Goal: Obtain resource: Download file/media

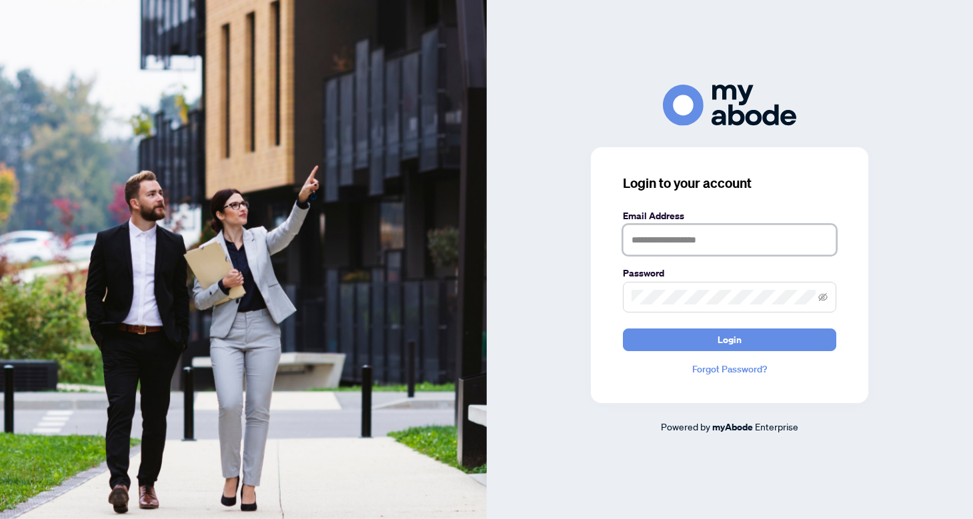
click at [679, 241] on input "text" at bounding box center [729, 240] width 213 height 31
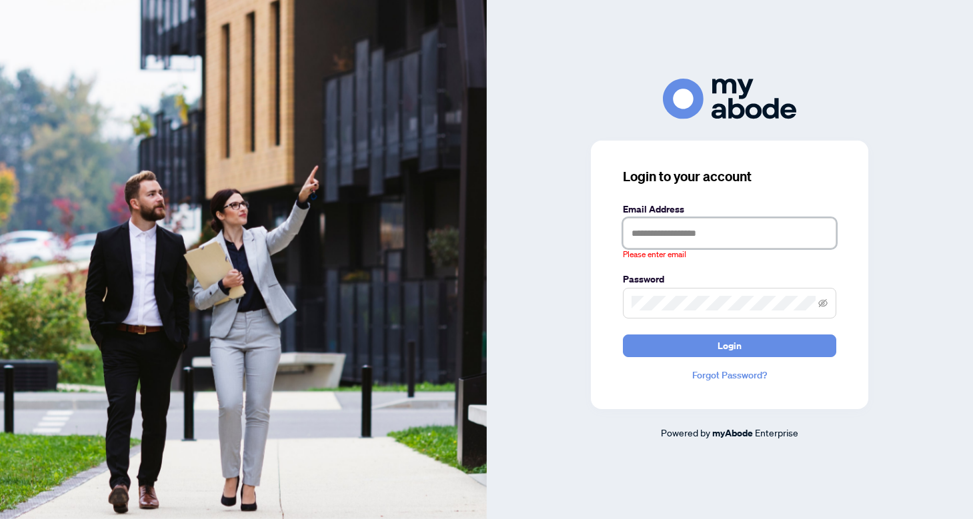
type input "**********"
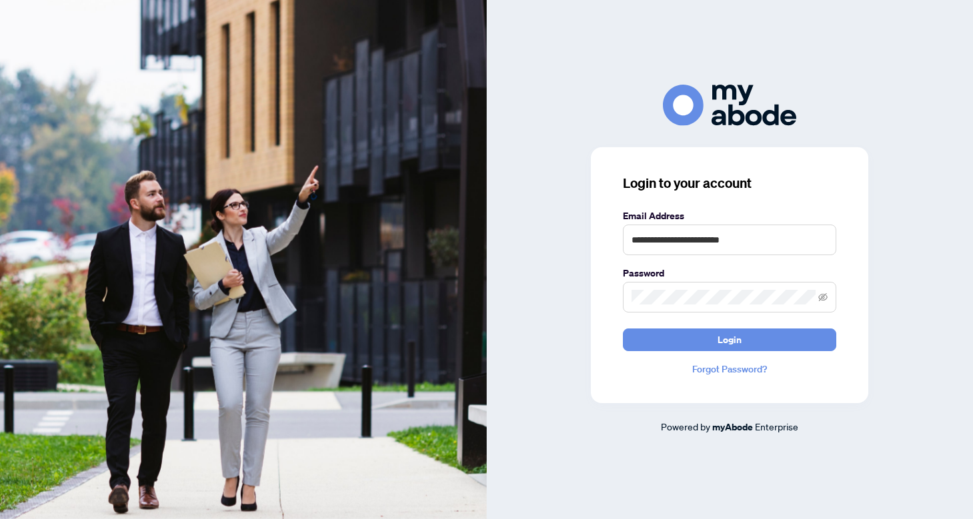
click at [732, 323] on form "**********" at bounding box center [729, 280] width 213 height 143
click at [700, 339] on button "Login" at bounding box center [729, 340] width 213 height 23
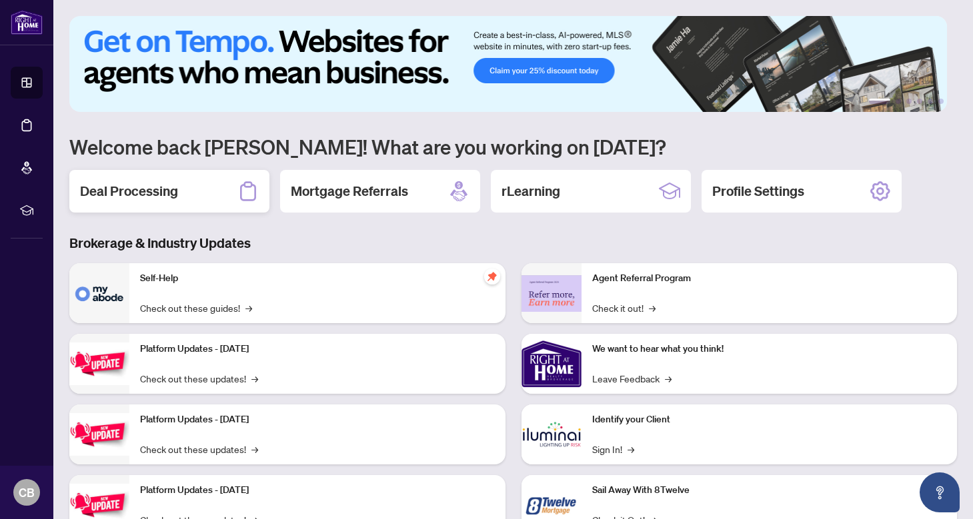
click at [111, 193] on h2 "Deal Processing" at bounding box center [129, 191] width 98 height 19
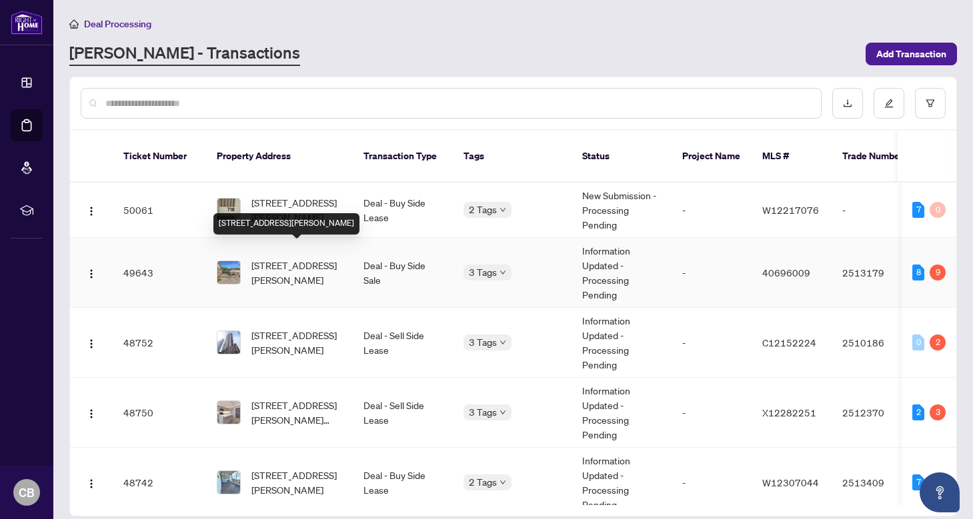
click at [307, 258] on span "[STREET_ADDRESS][PERSON_NAME]" at bounding box center [296, 272] width 91 height 29
click at [307, 255] on main "Deal Processing [PERSON_NAME] - Transactions Add Transaction Ticket Number Prop…" at bounding box center [513, 259] width 920 height 519
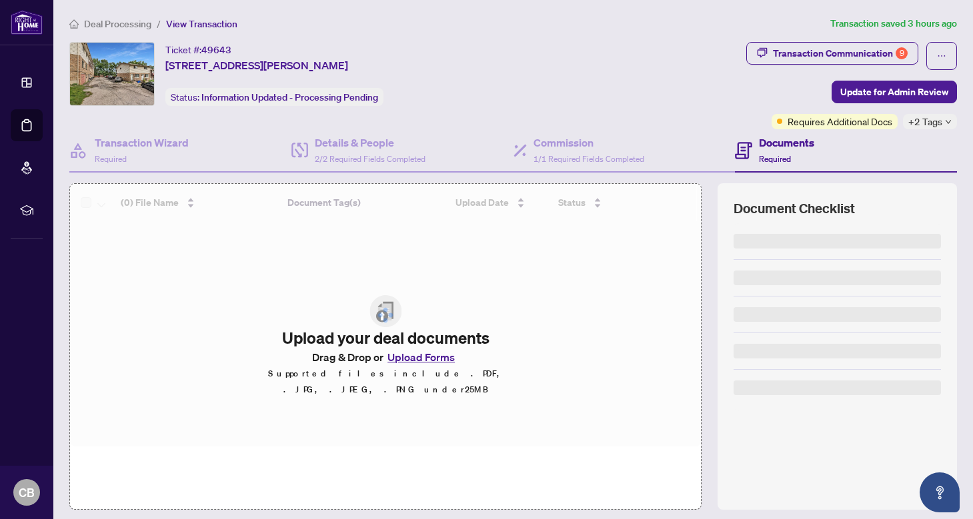
click at [513, 103] on div "Ticket #: 49643 [STREET_ADDRESS][PERSON_NAME] Status: Information Updated - Pro…" at bounding box center [405, 74] width 672 height 64
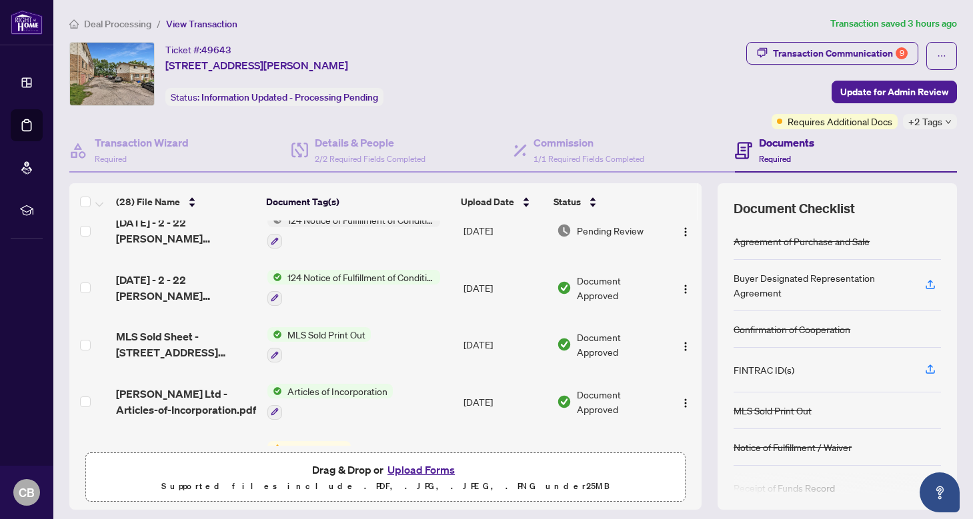
scroll to position [583, 0]
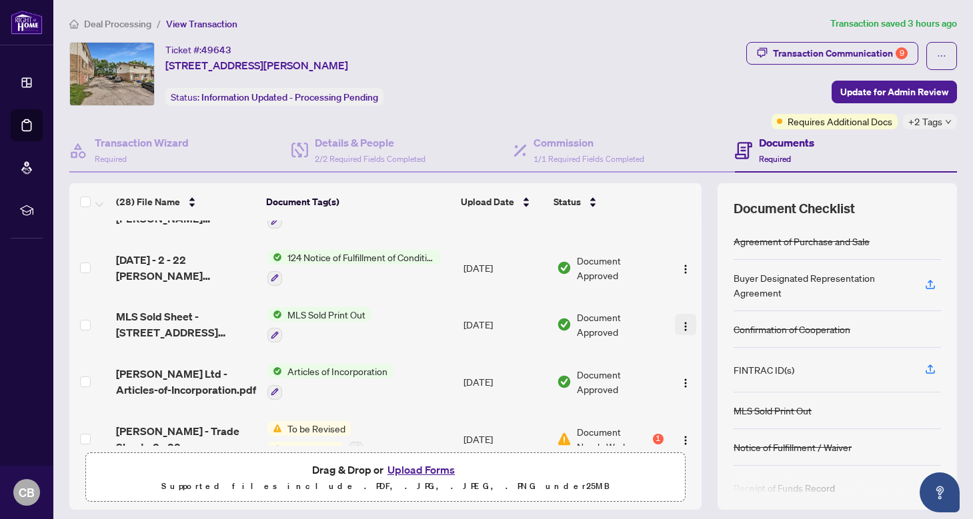
click at [680, 323] on img "button" at bounding box center [685, 326] width 11 height 11
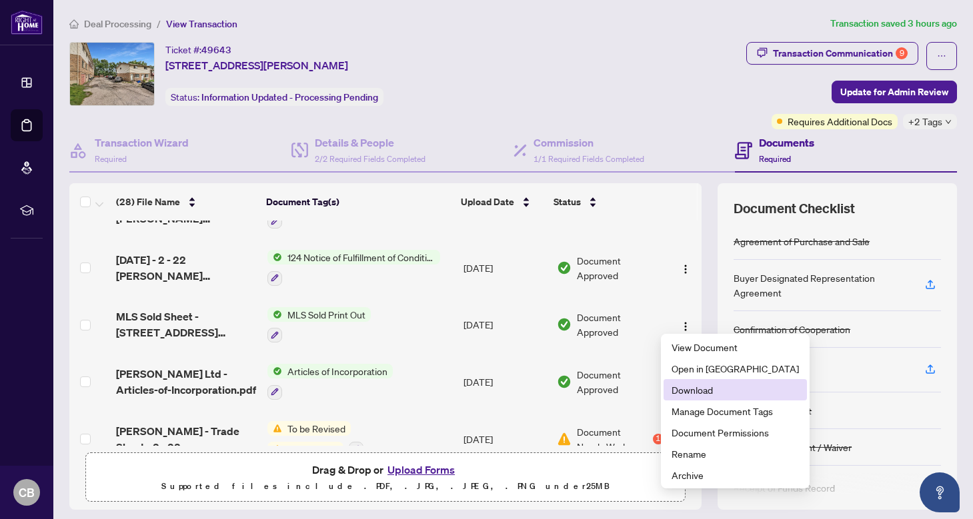
click at [675, 389] on span "Download" at bounding box center [735, 390] width 127 height 15
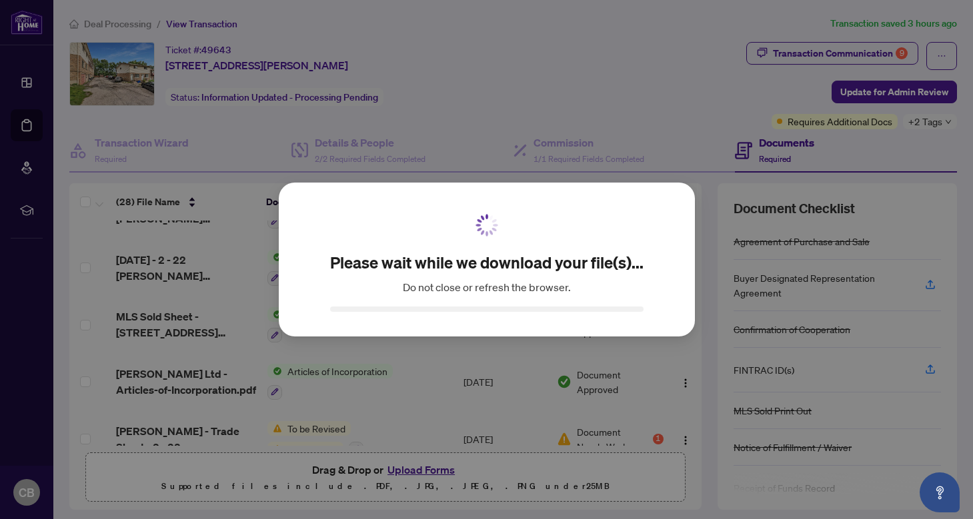
click at [523, 339] on div "Please wait while we download your file(s)... Do not close or refresh the brows…" at bounding box center [486, 259] width 973 height 519
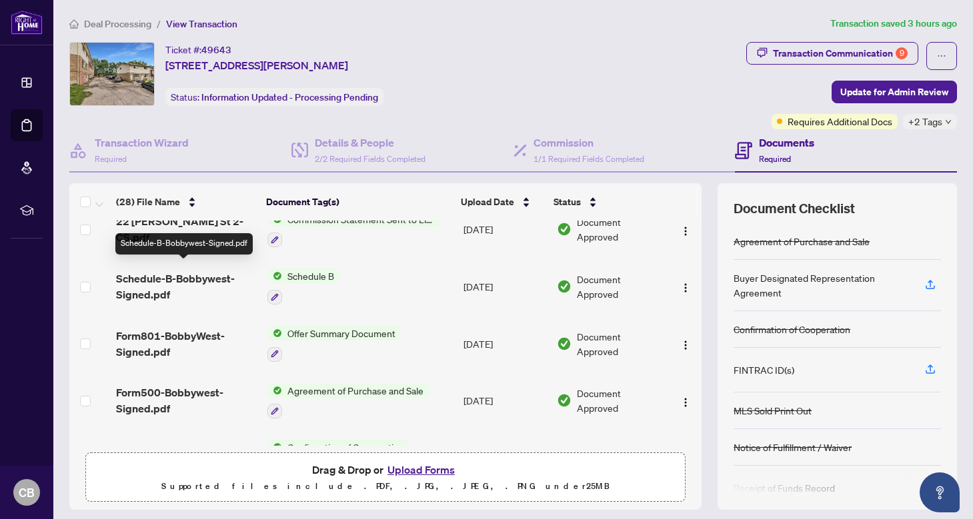
scroll to position [965, 0]
click at [675, 280] on button "button" at bounding box center [685, 285] width 21 height 21
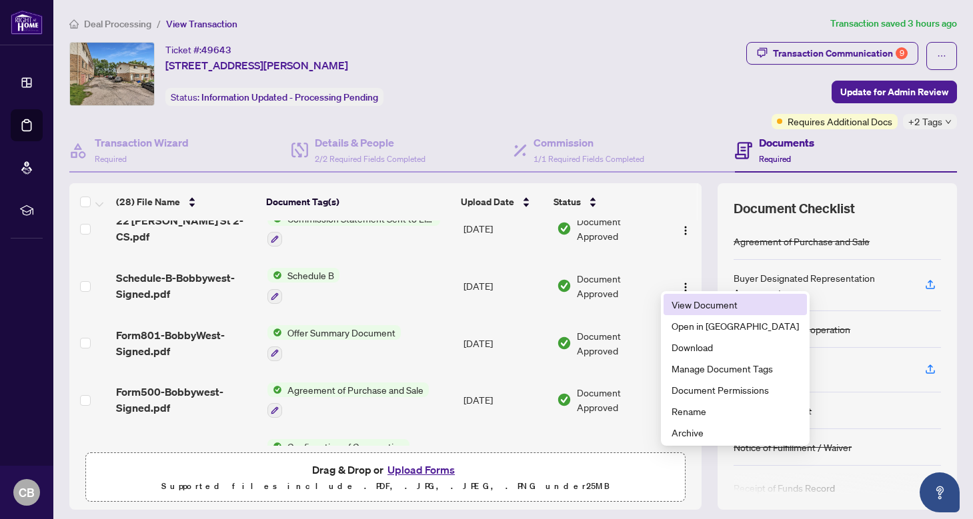
click at [678, 300] on span "View Document" at bounding box center [735, 304] width 127 height 15
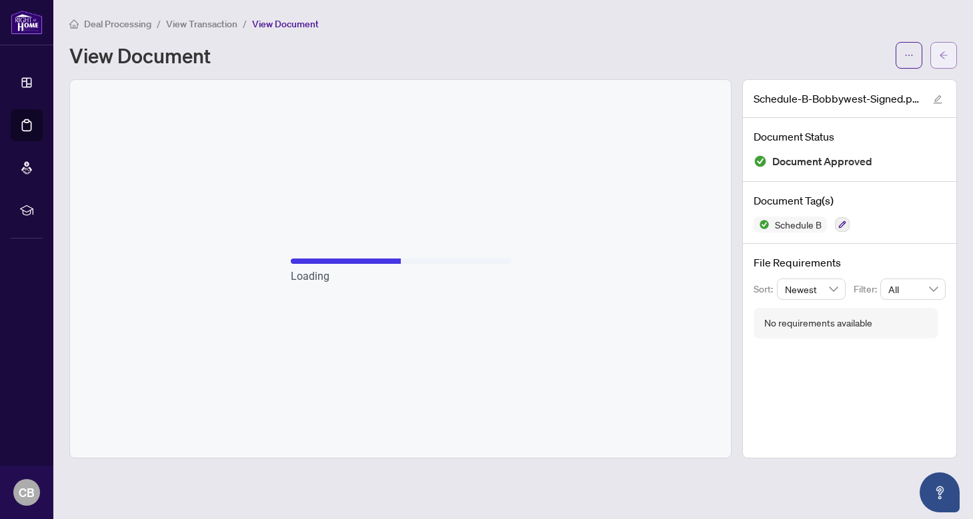
click at [944, 53] on icon "arrow-left" at bounding box center [943, 55] width 9 height 9
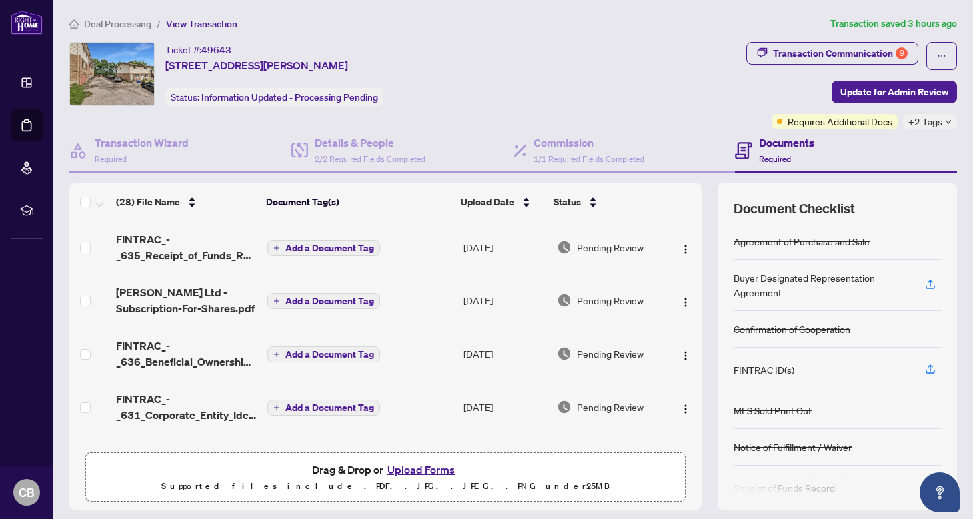
click at [127, 29] on li "Deal Processing" at bounding box center [110, 23] width 82 height 15
click at [127, 28] on span "Deal Processing" at bounding box center [117, 24] width 67 height 12
